Goal: Register for event/course

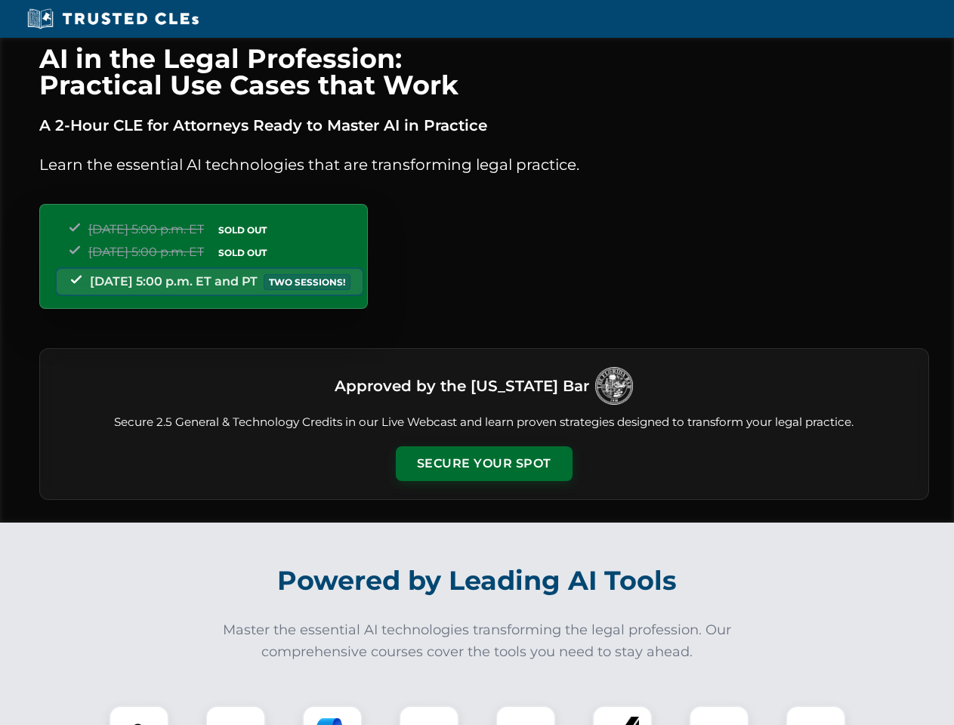
click at [484, 464] on button "Secure Your Spot" at bounding box center [484, 464] width 177 height 35
click at [139, 716] on img at bounding box center [139, 736] width 44 height 44
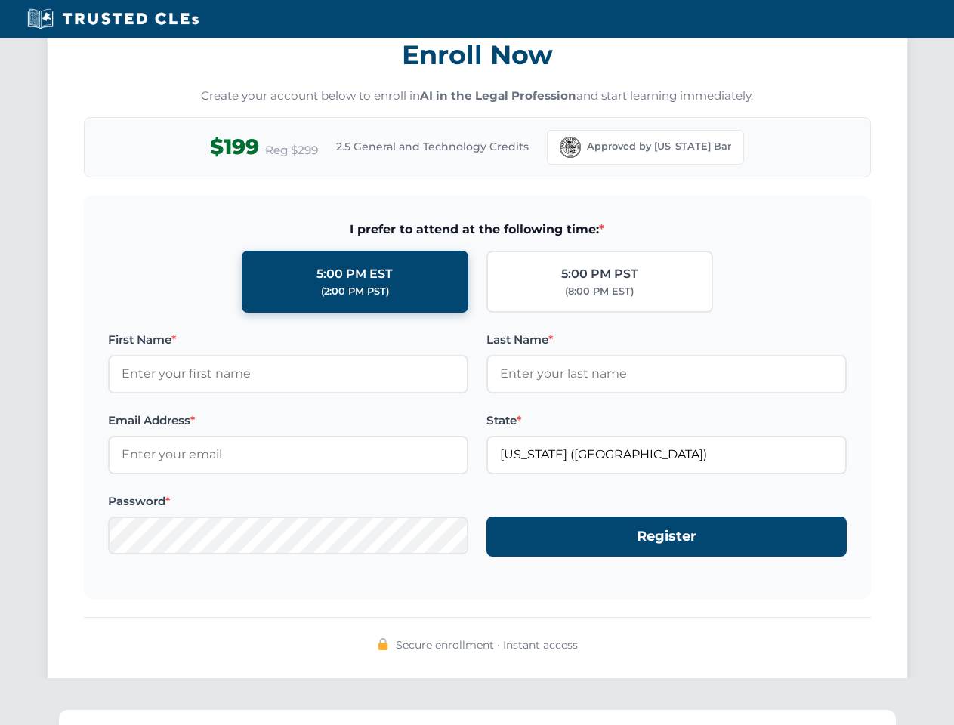
scroll to position [1483, 0]
